Goal: Browse casually: Explore the website without a specific task or goal

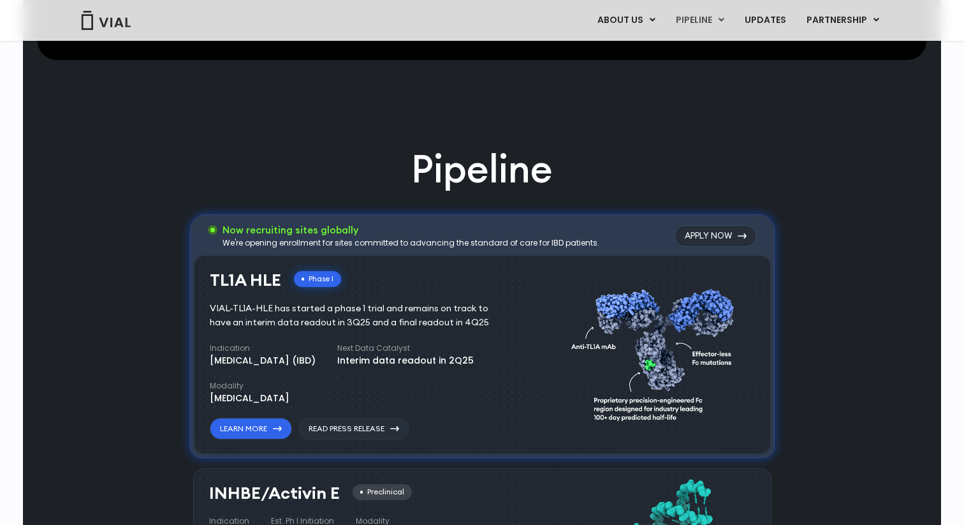
scroll to position [677, 0]
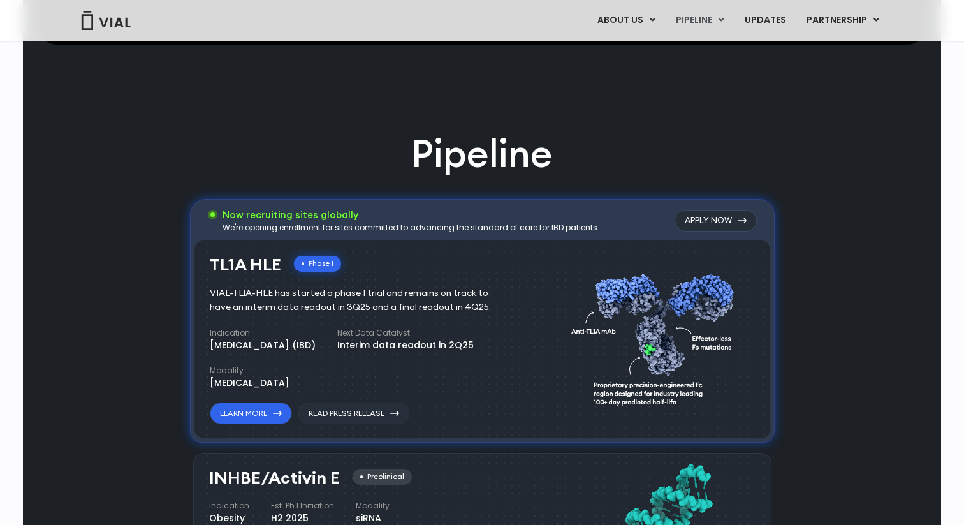
click at [358, 229] on div "We're opening enrollment for sites committed to advancing the standard of care …" at bounding box center [410, 227] width 377 height 11
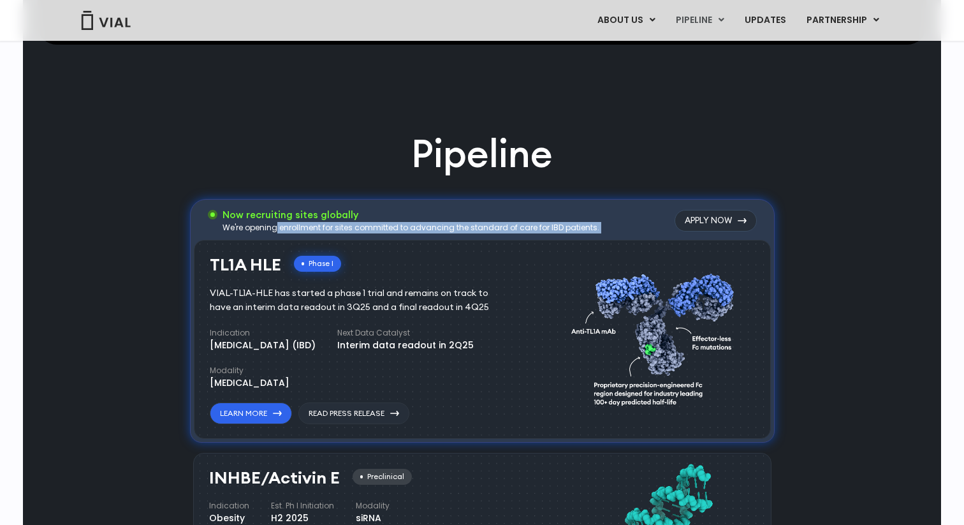
click at [358, 229] on div "We're opening enrollment for sites committed to advancing the standard of care …" at bounding box center [410, 227] width 377 height 11
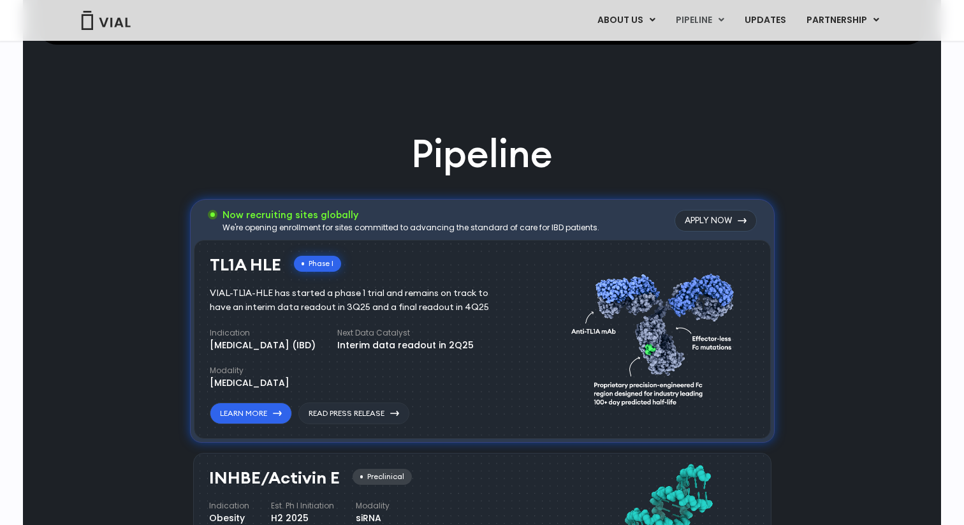
click at [417, 307] on div "VIAL-TL1A-HLE has started a phase 1 trial and remains on track to have an inter…" at bounding box center [359, 300] width 298 height 28
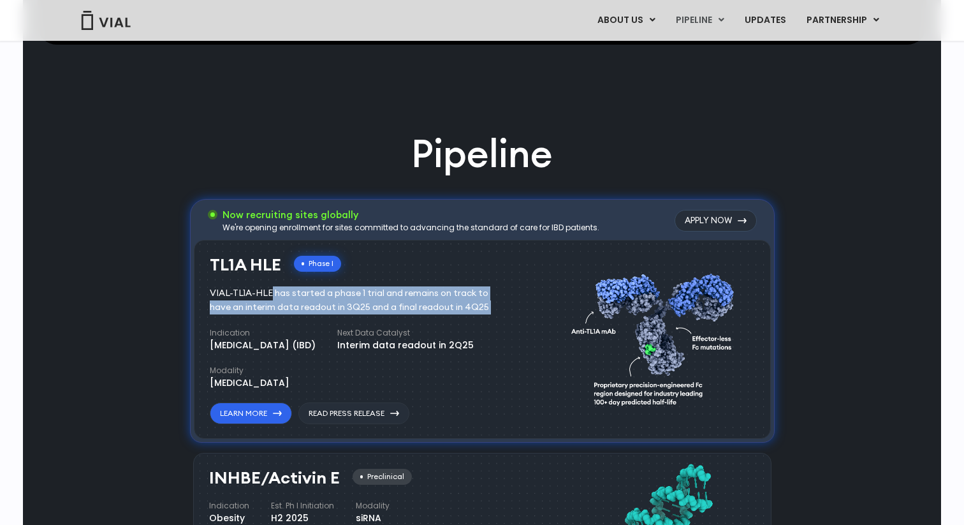
click at [409, 296] on div "VIAL-TL1A-HLE has started a phase 1 trial and remains on track to have an inter…" at bounding box center [359, 300] width 298 height 28
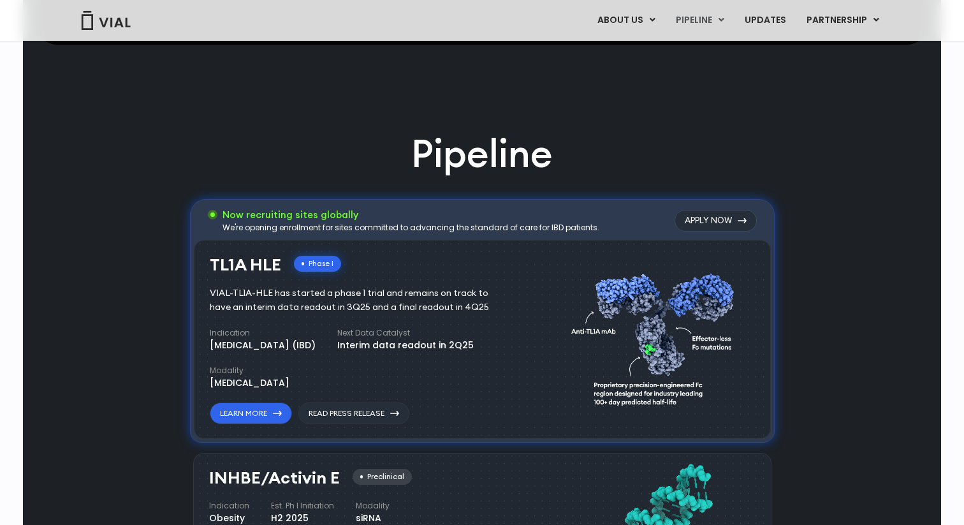
click at [409, 296] on div "VIAL-TL1A-HLE has started a phase 1 trial and remains on track to have an inter…" at bounding box center [359, 300] width 298 height 28
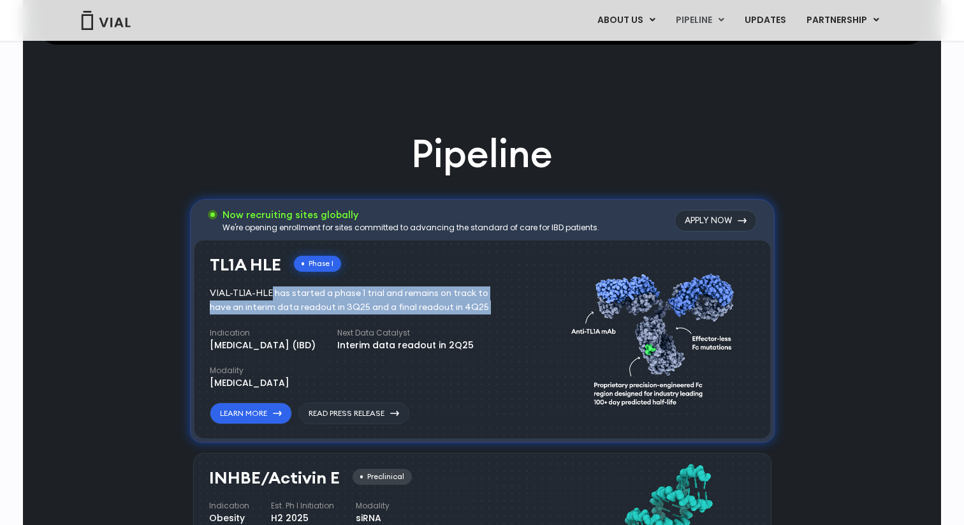
click at [409, 296] on div "VIAL-TL1A-HLE has started a phase 1 trial and remains on track to have an inter…" at bounding box center [359, 300] width 298 height 28
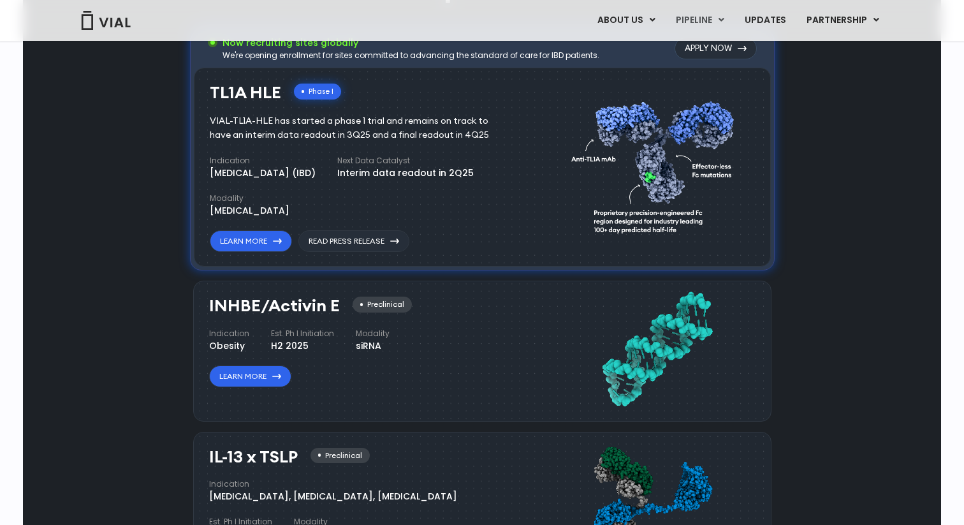
scroll to position [851, 0]
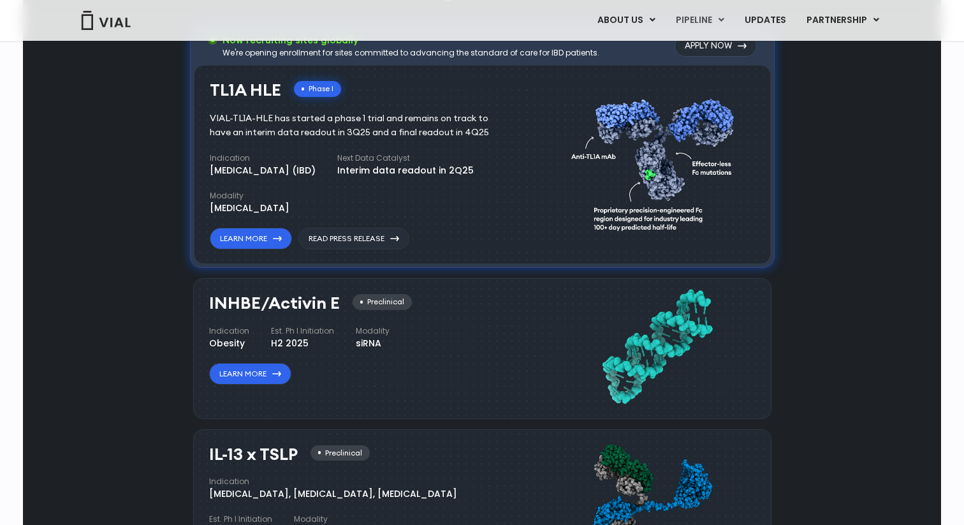
click at [358, 347] on div "siRNA" at bounding box center [373, 343] width 34 height 13
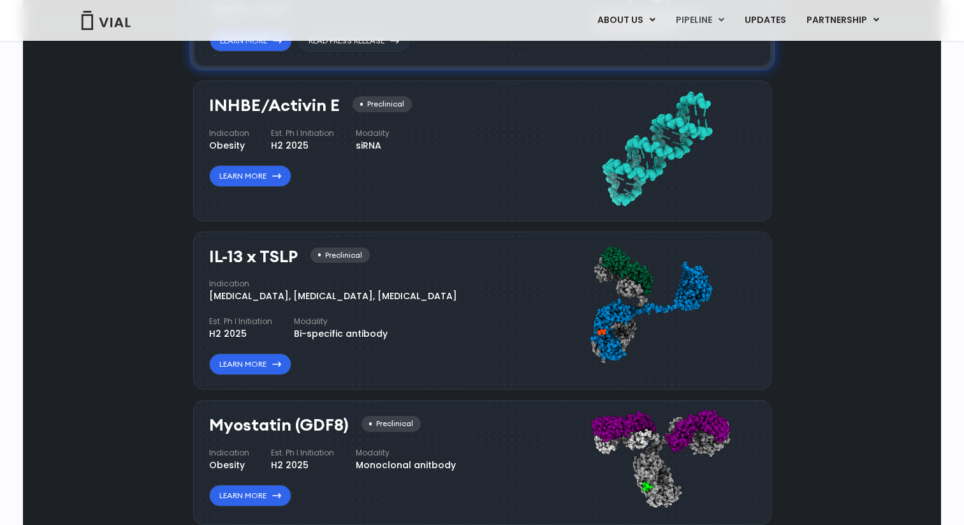
scroll to position [1050, 0]
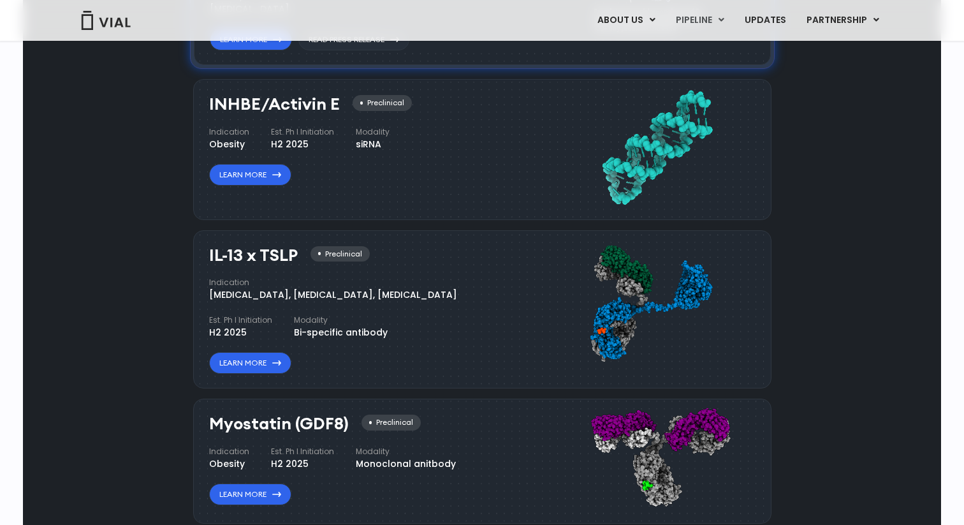
click at [357, 296] on div "[MEDICAL_DATA], [MEDICAL_DATA], [MEDICAL_DATA]" at bounding box center [333, 294] width 248 height 13
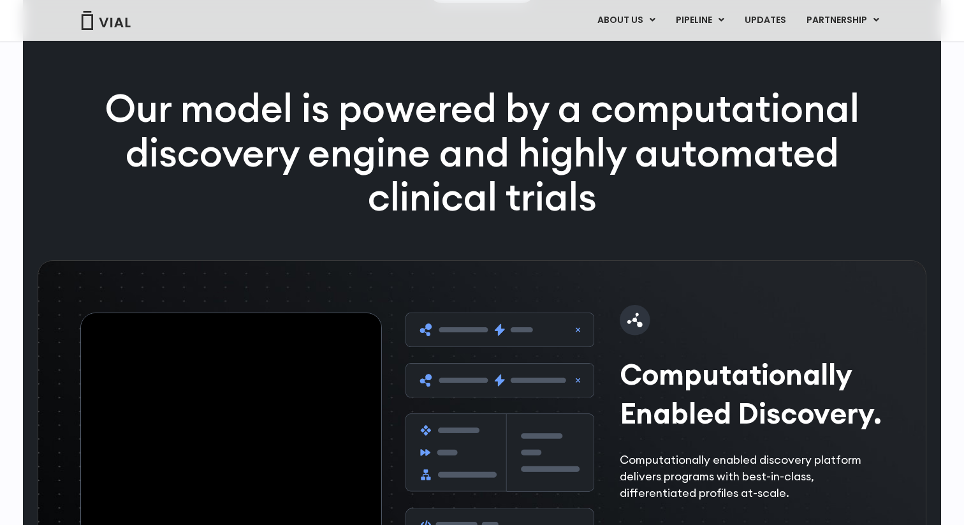
scroll to position [1737, 0]
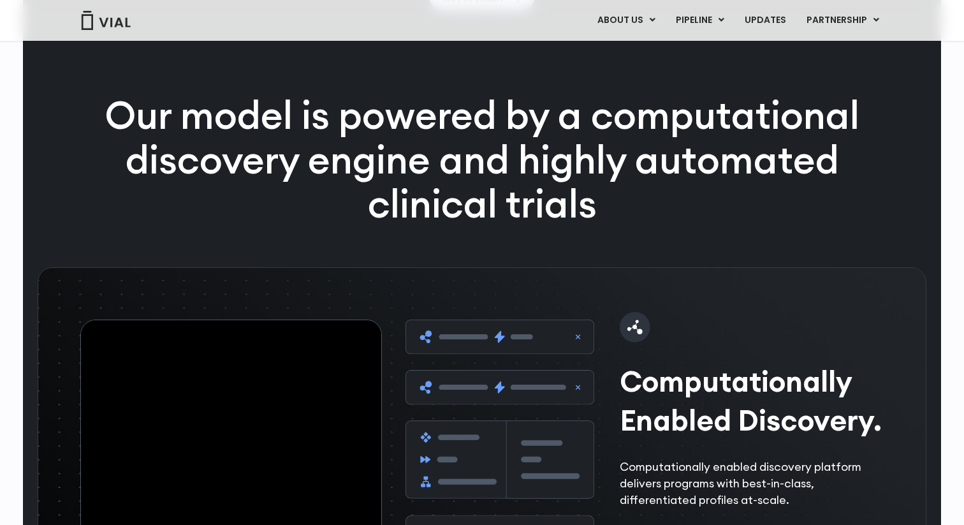
click at [561, 184] on p "Our model is powered by a computational discovery engine and highly automated c…" at bounding box center [481, 159] width 821 height 133
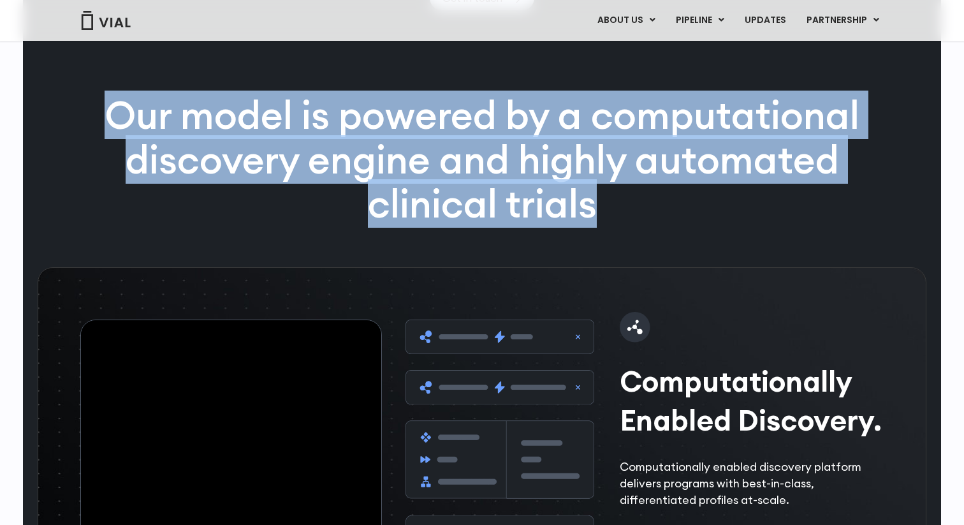
click at [561, 184] on p "Our model is powered by a computational discovery engine and highly automated c…" at bounding box center [481, 159] width 821 height 133
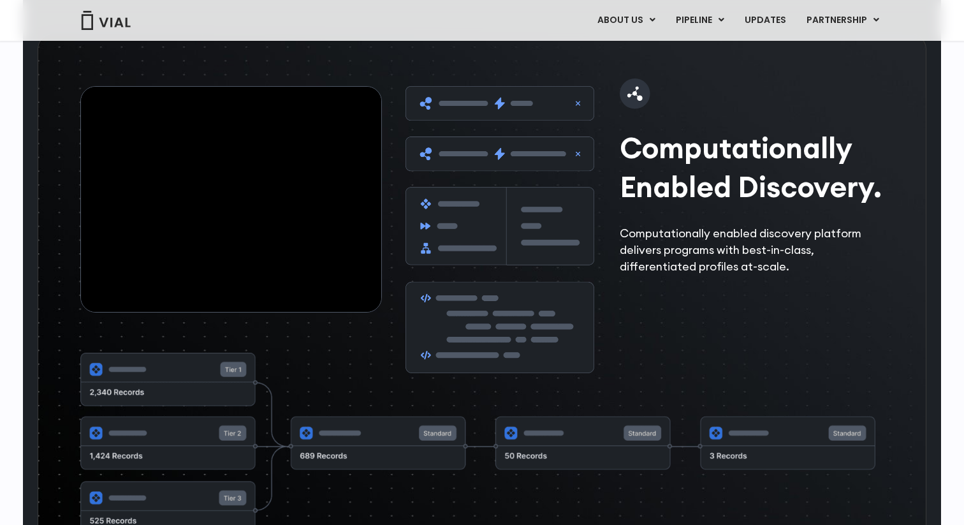
scroll to position [1980, 0]
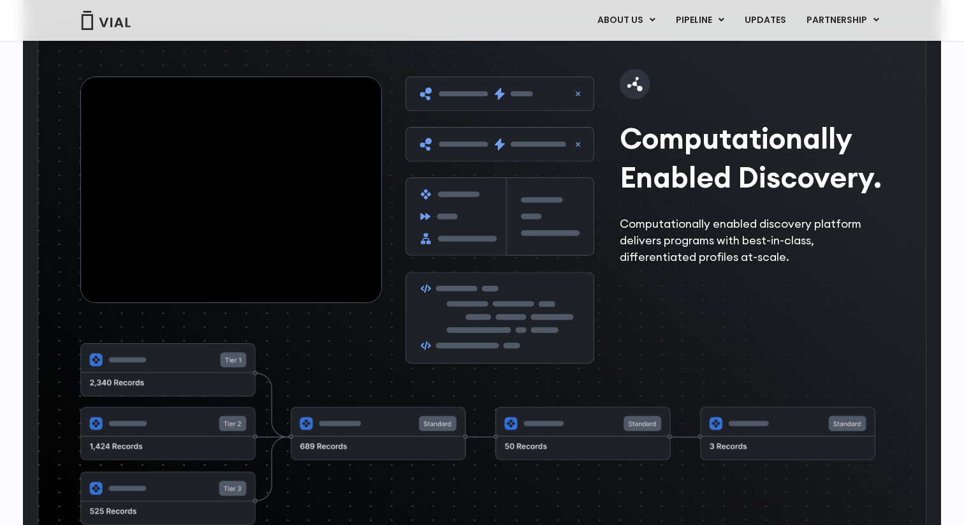
click at [689, 164] on h2 "Computationally Enabled Discovery." at bounding box center [755, 158] width 272 height 78
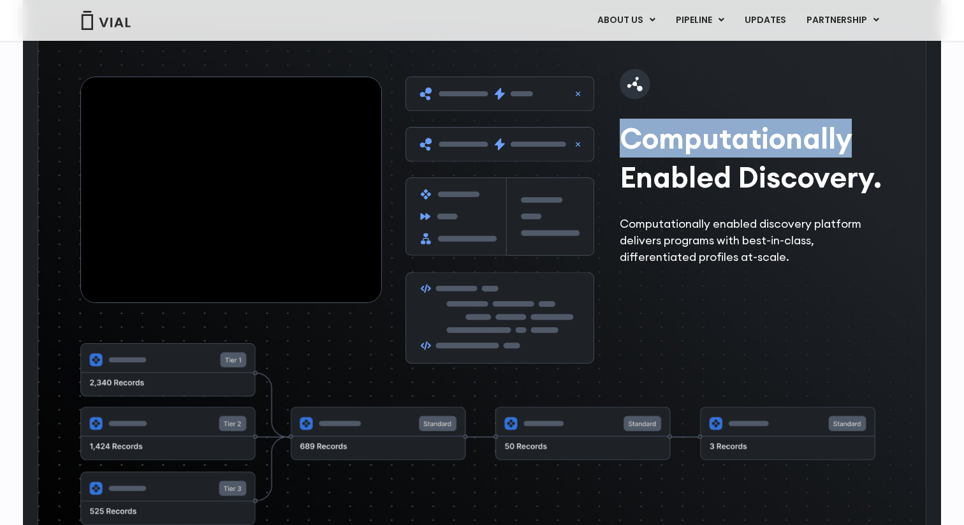
click at [689, 164] on h2 "Computationally Enabled Discovery." at bounding box center [755, 158] width 272 height 78
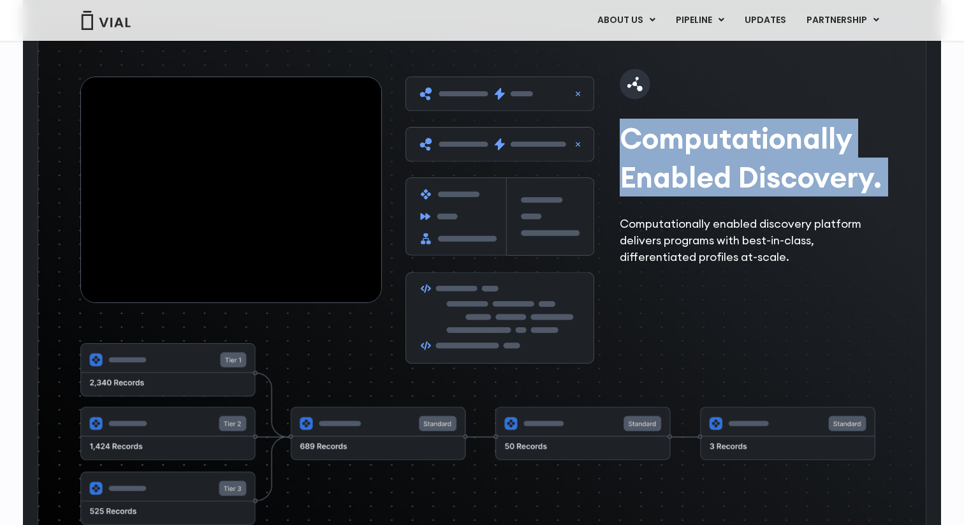
click at [728, 257] on p "Computationally enabled discovery platform delivers programs with best-in-class…" at bounding box center [755, 240] width 272 height 50
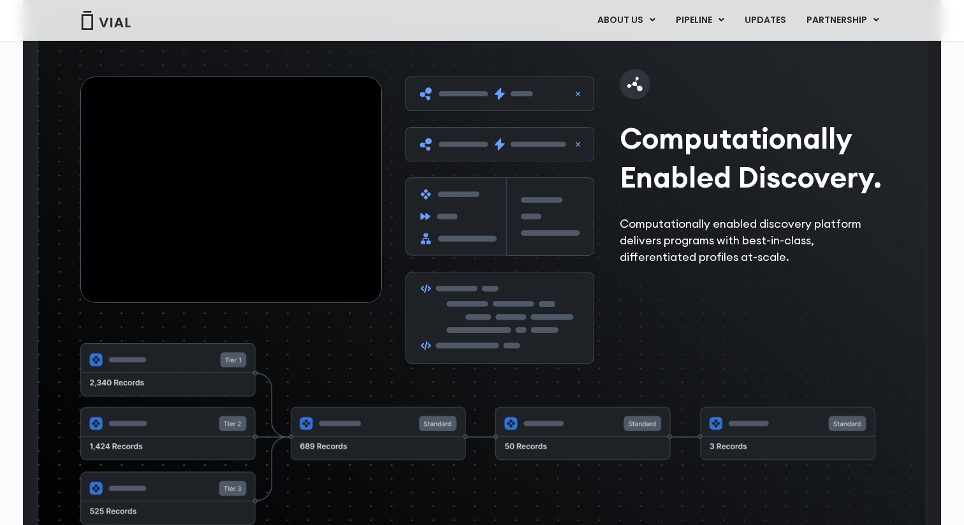
click at [728, 257] on p "Computationally enabled discovery platform delivers programs with best-in-class…" at bounding box center [755, 240] width 272 height 50
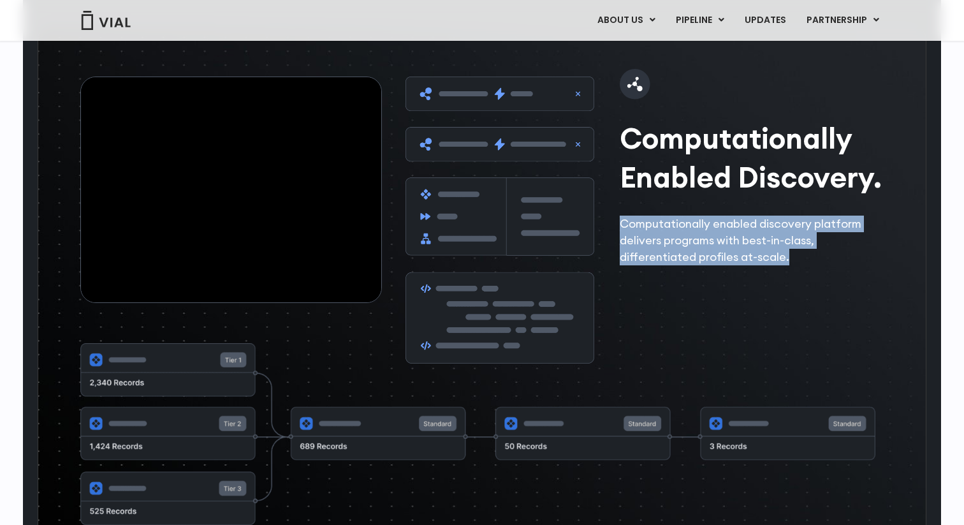
click at [728, 257] on p "Computationally enabled discovery platform delivers programs with best-in-class…" at bounding box center [755, 240] width 272 height 50
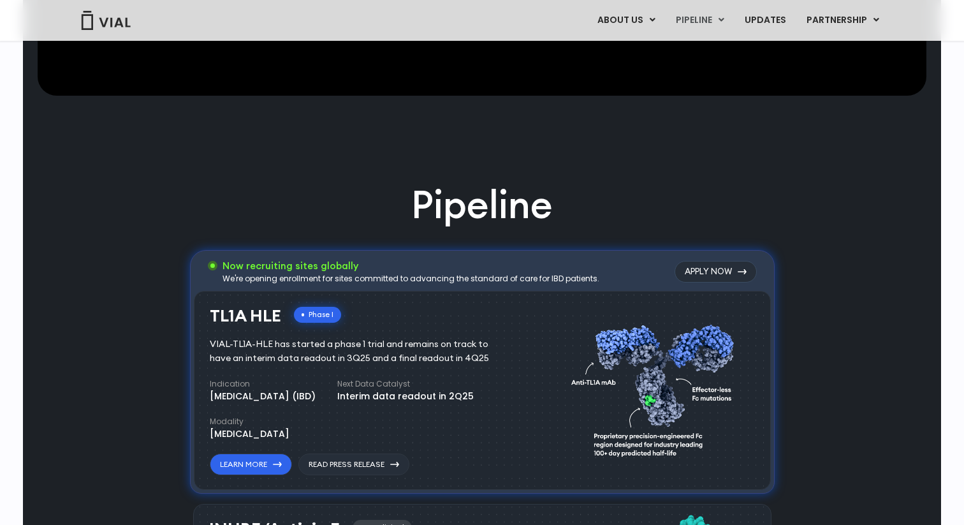
scroll to position [0, 0]
